Goal: Information Seeking & Learning: Learn about a topic

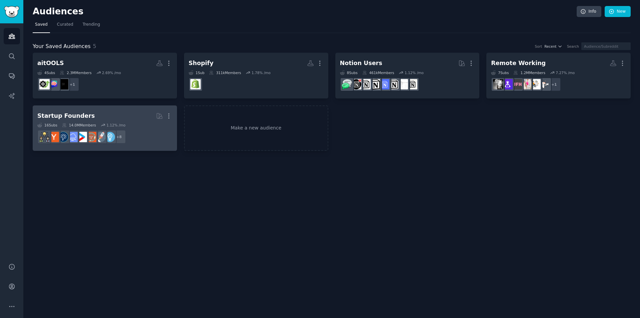
click at [142, 114] on h2 "Startup Founders More" at bounding box center [104, 116] width 135 height 12
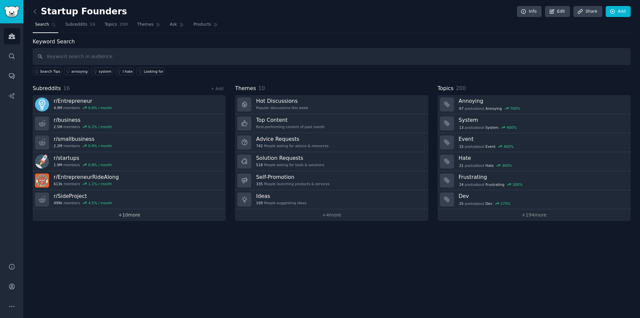
click at [124, 215] on link "+ 10 more" at bounding box center [129, 215] width 193 height 12
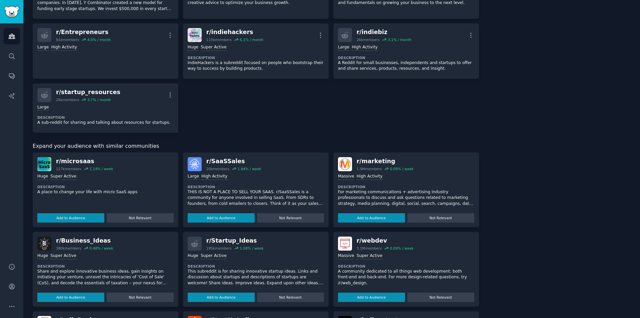
scroll to position [300, 0]
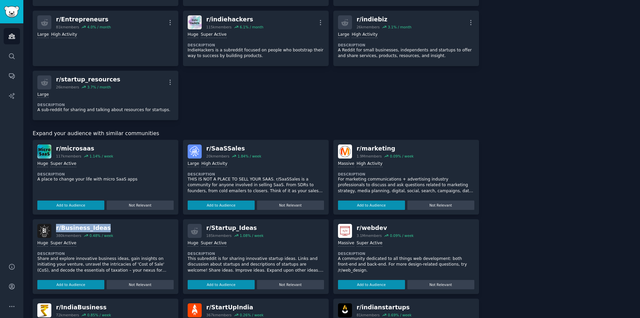
drag, startPoint x: 88, startPoint y: 227, endPoint x: 57, endPoint y: 227, distance: 31.0
click at [54, 225] on div "r/ Business_Ideas 380k members 0.48 % / week" at bounding box center [105, 231] width 136 height 14
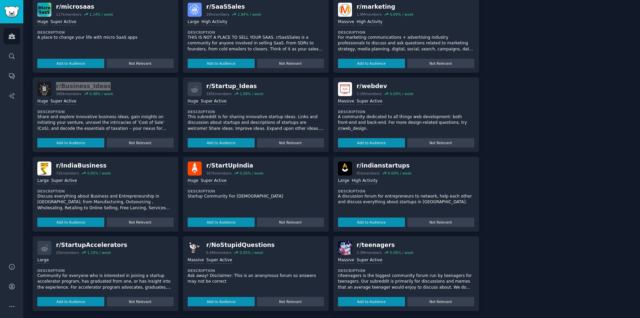
scroll to position [444, 0]
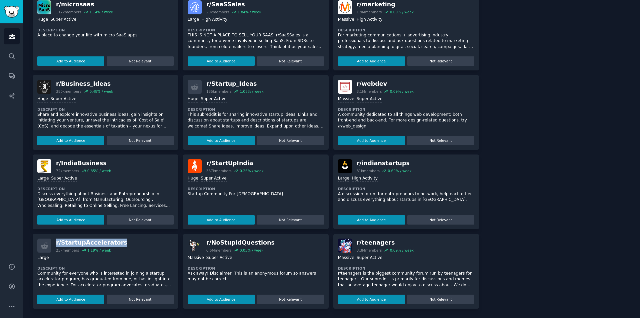
drag, startPoint x: 105, startPoint y: 241, endPoint x: 44, endPoint y: 242, distance: 60.3
click at [44, 242] on div "r/ StartupAccelerators 25k members 1.19 % / week" at bounding box center [105, 245] width 136 height 14
drag, startPoint x: 289, startPoint y: 82, endPoint x: 204, endPoint y: 82, distance: 85.0
click at [204, 82] on div "r/ Startup_Ideas 185k members 1.08 % / week" at bounding box center [256, 87] width 136 height 14
copy div "r/ Startup_Ideas"
